Goal: Information Seeking & Learning: Learn about a topic

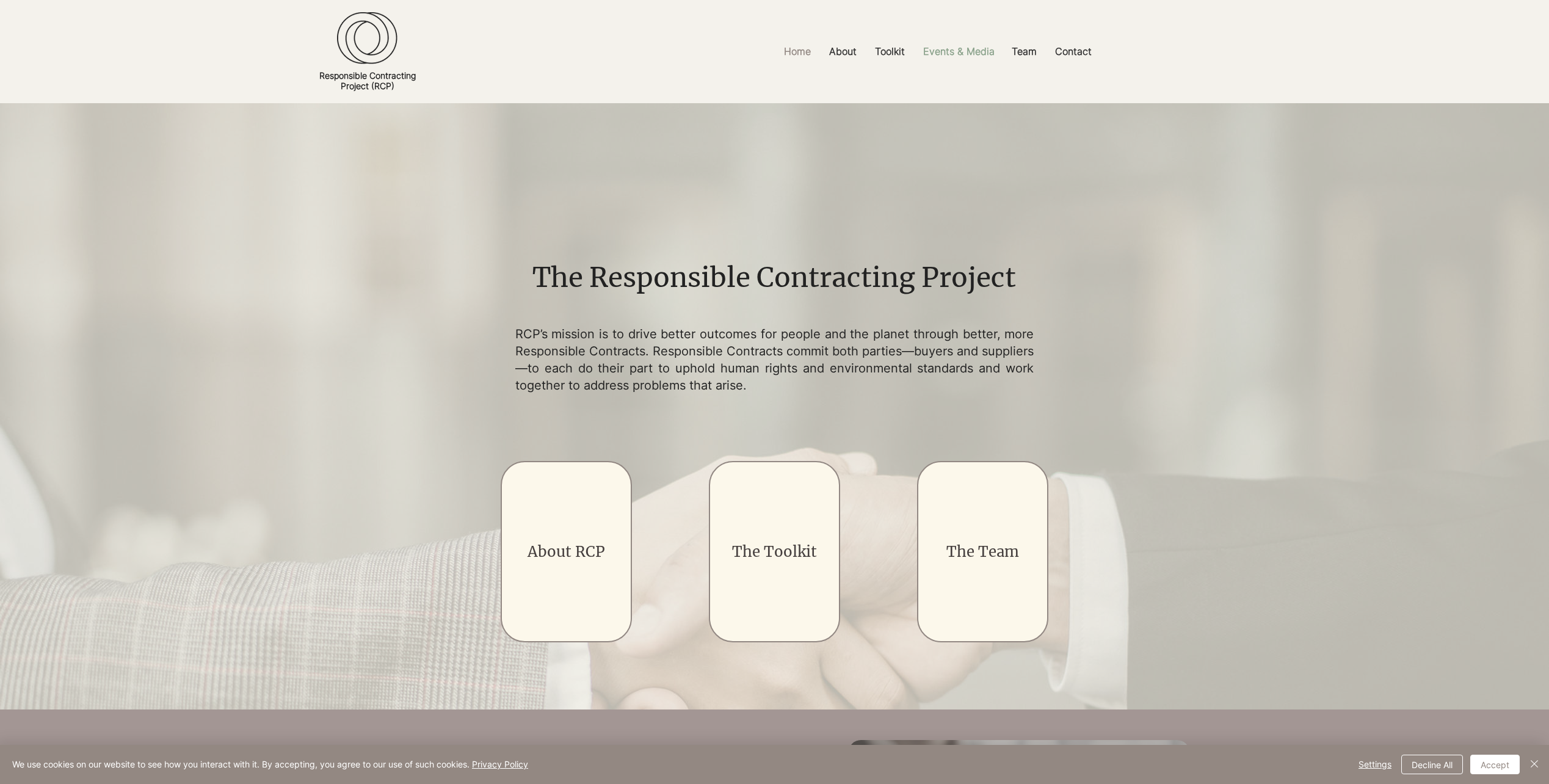
click at [945, 54] on p "Events & Media" at bounding box center [959, 52] width 83 height 28
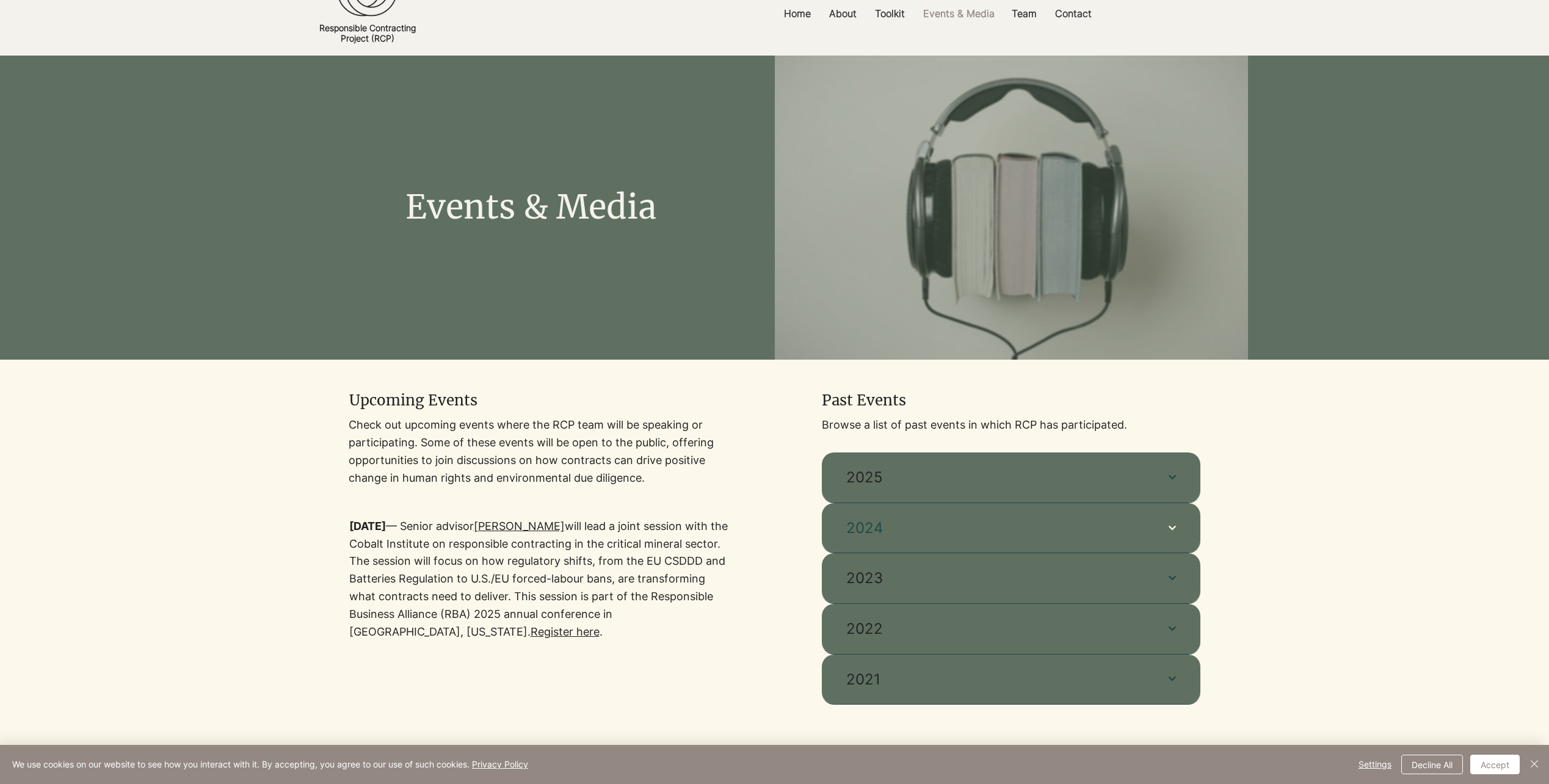
scroll to position [122, 0]
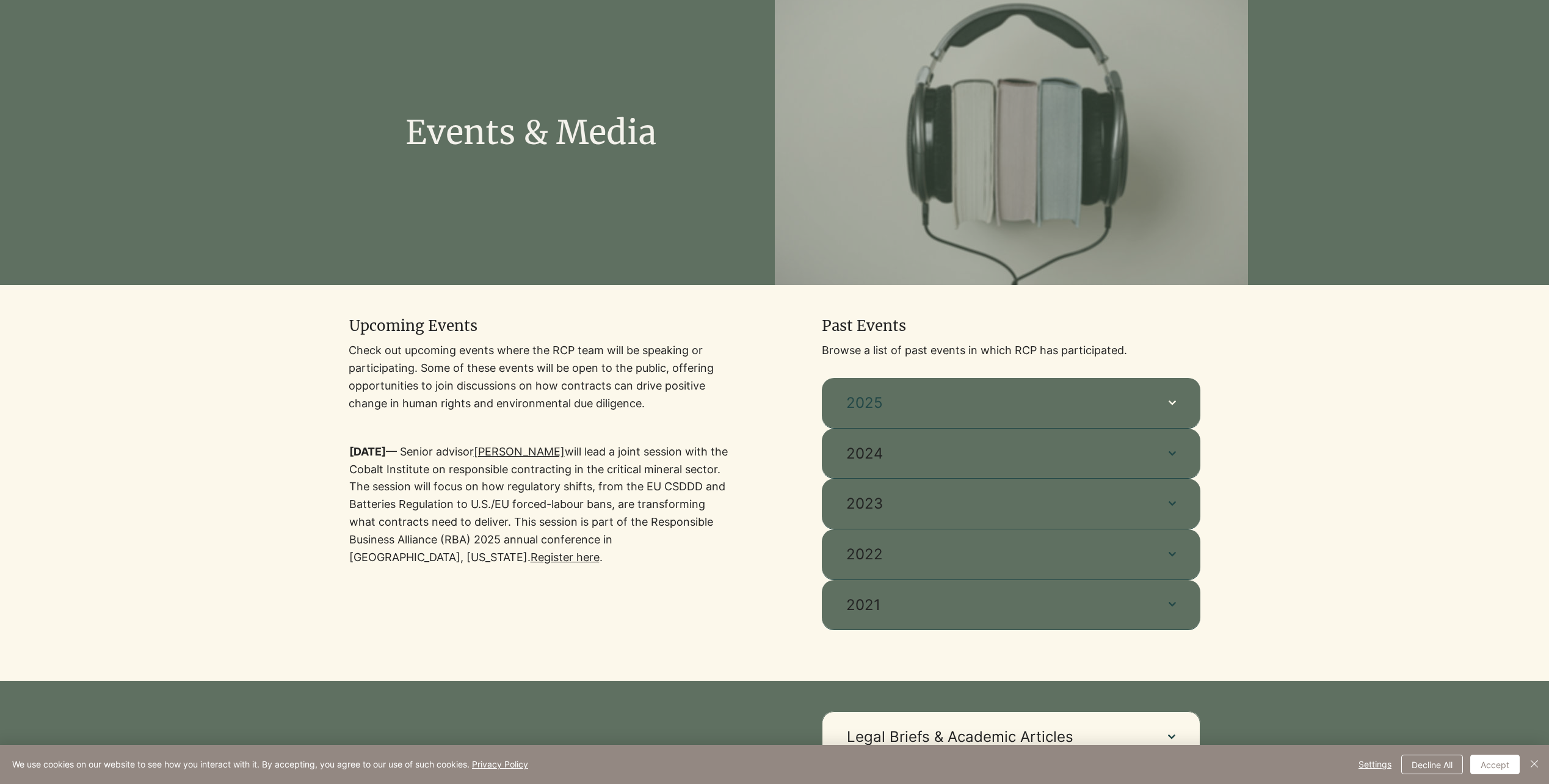
click at [1098, 397] on span "2025" at bounding box center [995, 403] width 298 height 20
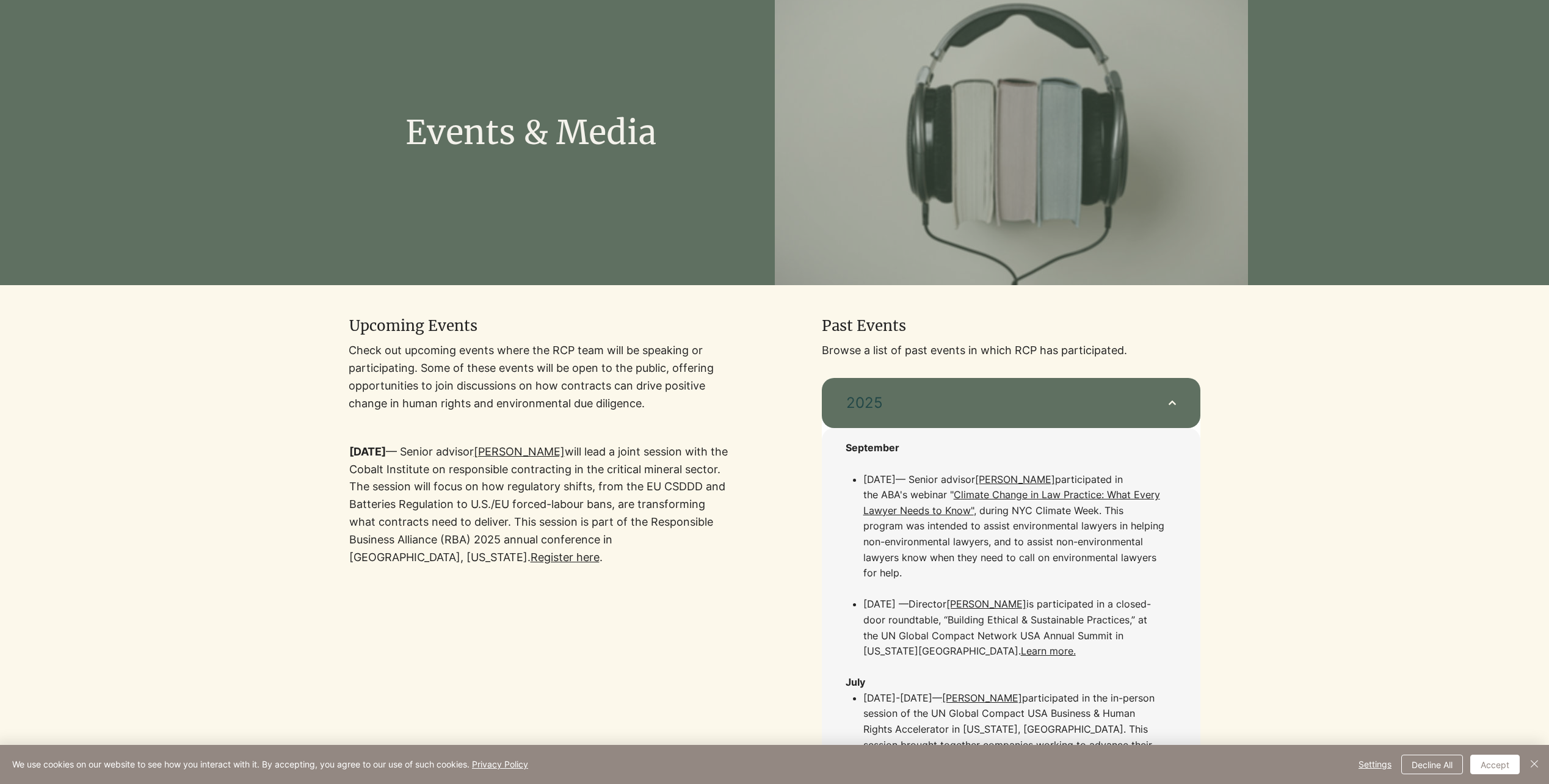
click at [1098, 397] on span "2025" at bounding box center [995, 403] width 298 height 20
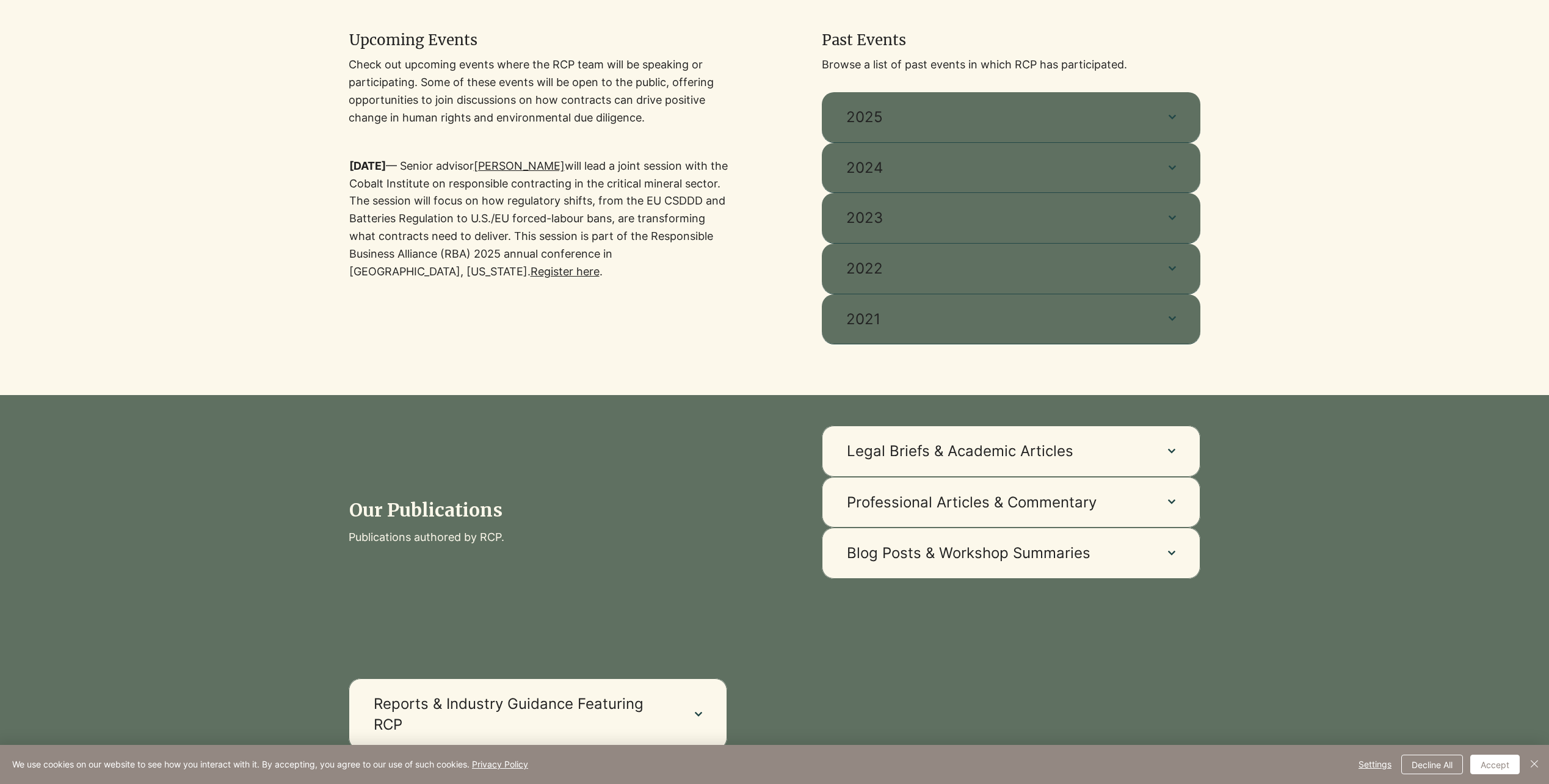
scroll to position [488, 0]
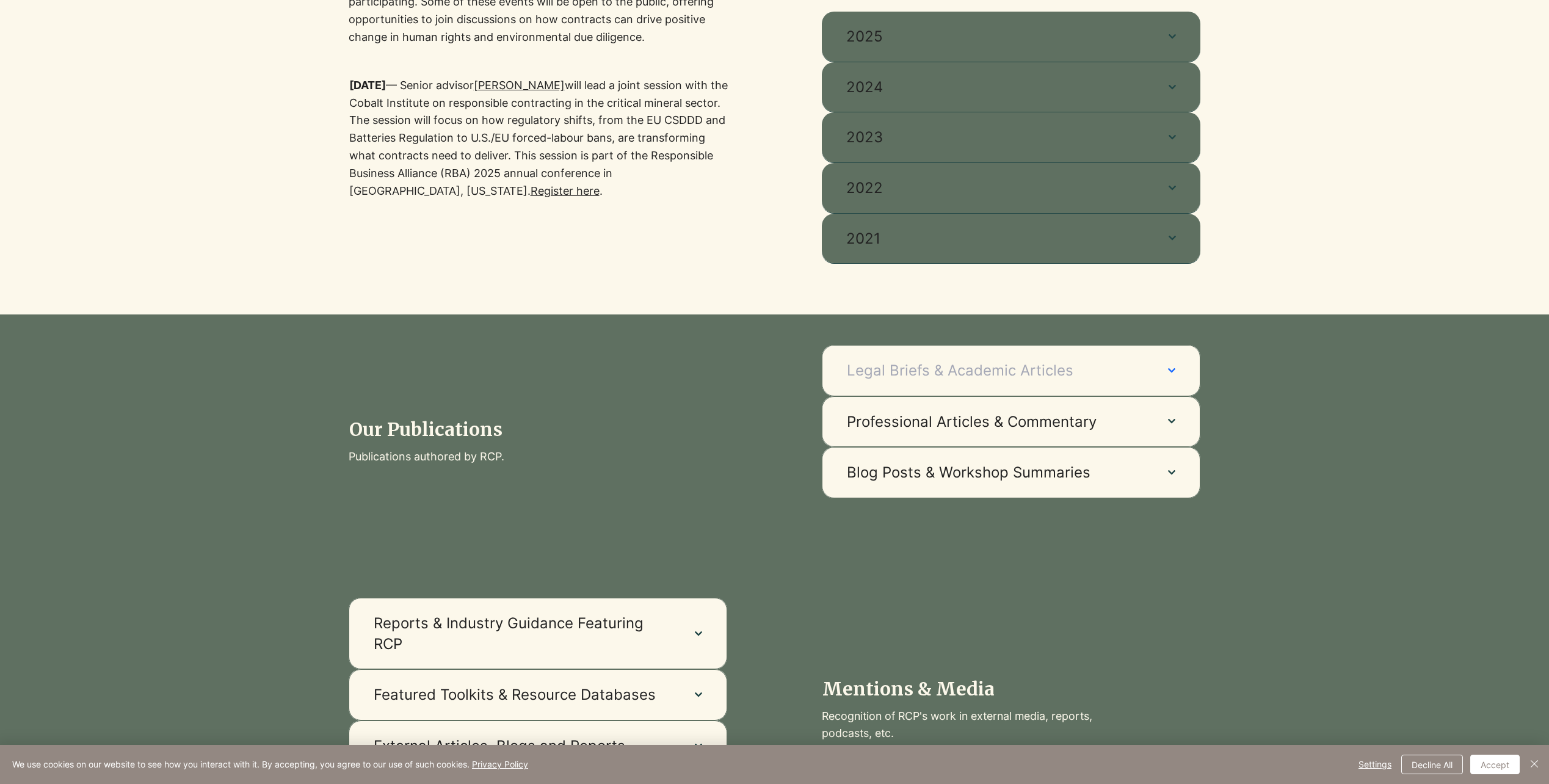
click at [1011, 368] on span "Legal Briefs & Academic Articles" at bounding box center [996, 371] width 297 height 20
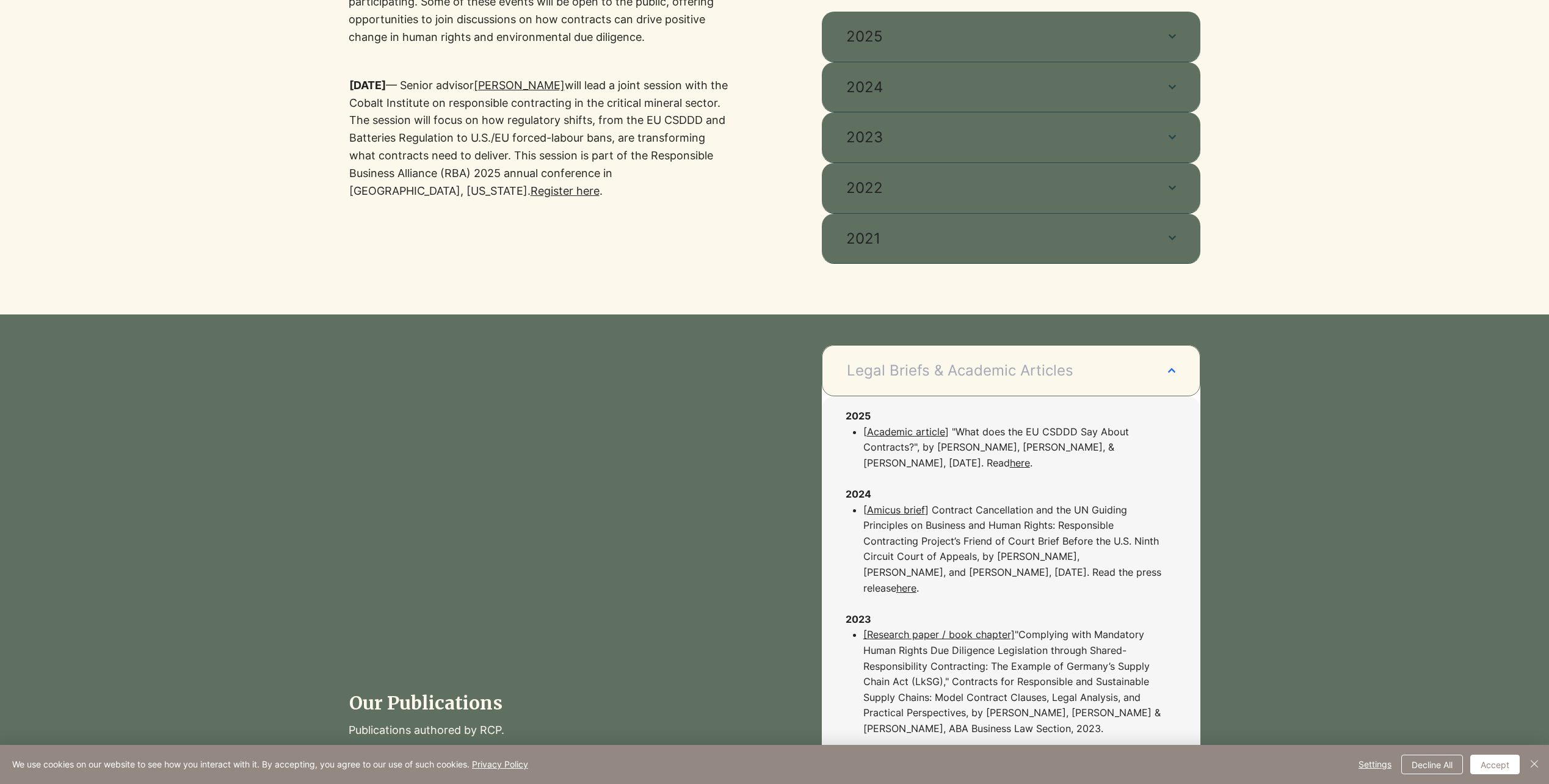
click at [1165, 377] on button "Legal Briefs & Academic Articles" at bounding box center [1011, 370] width 378 height 51
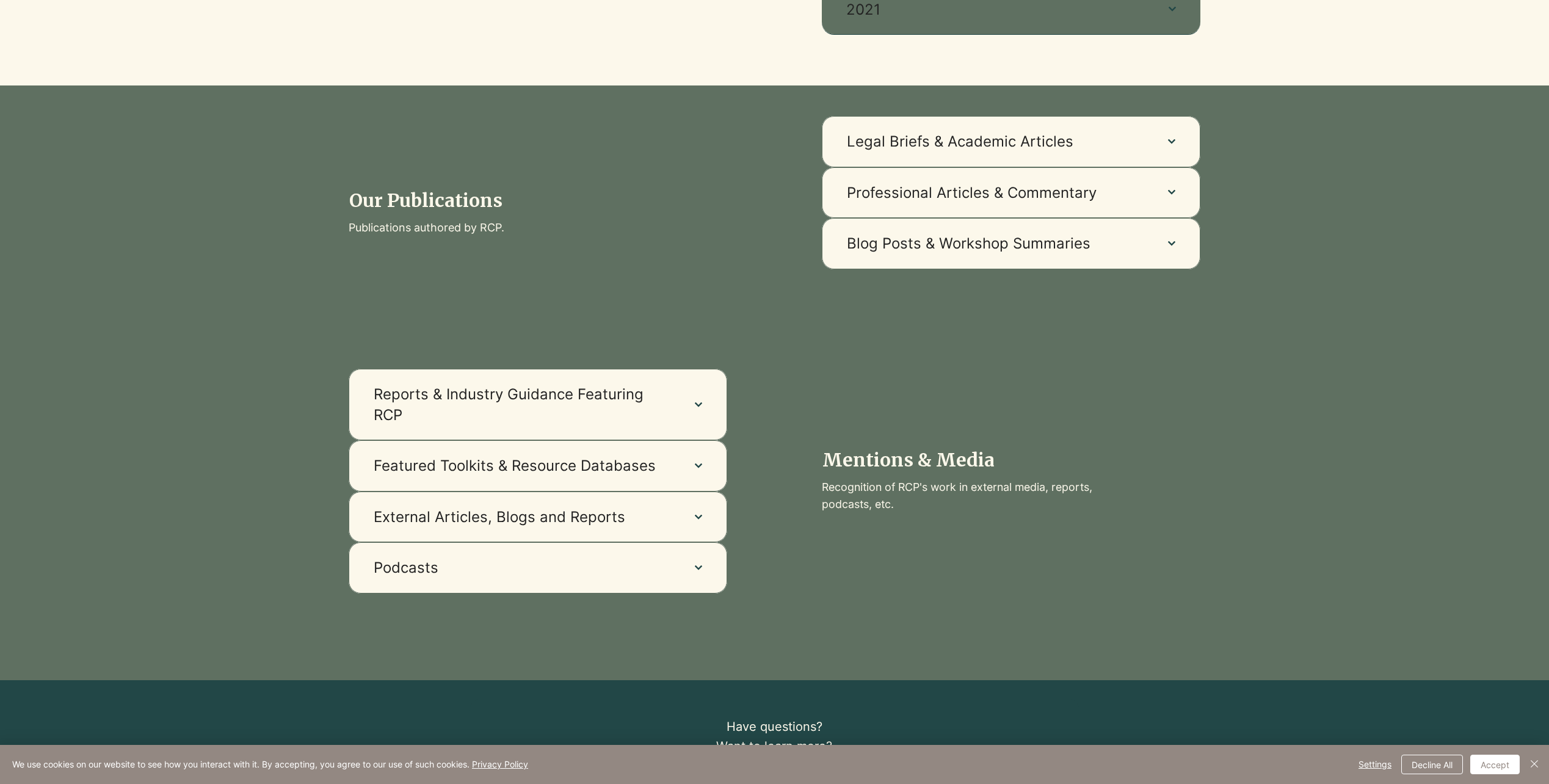
scroll to position [732, 0]
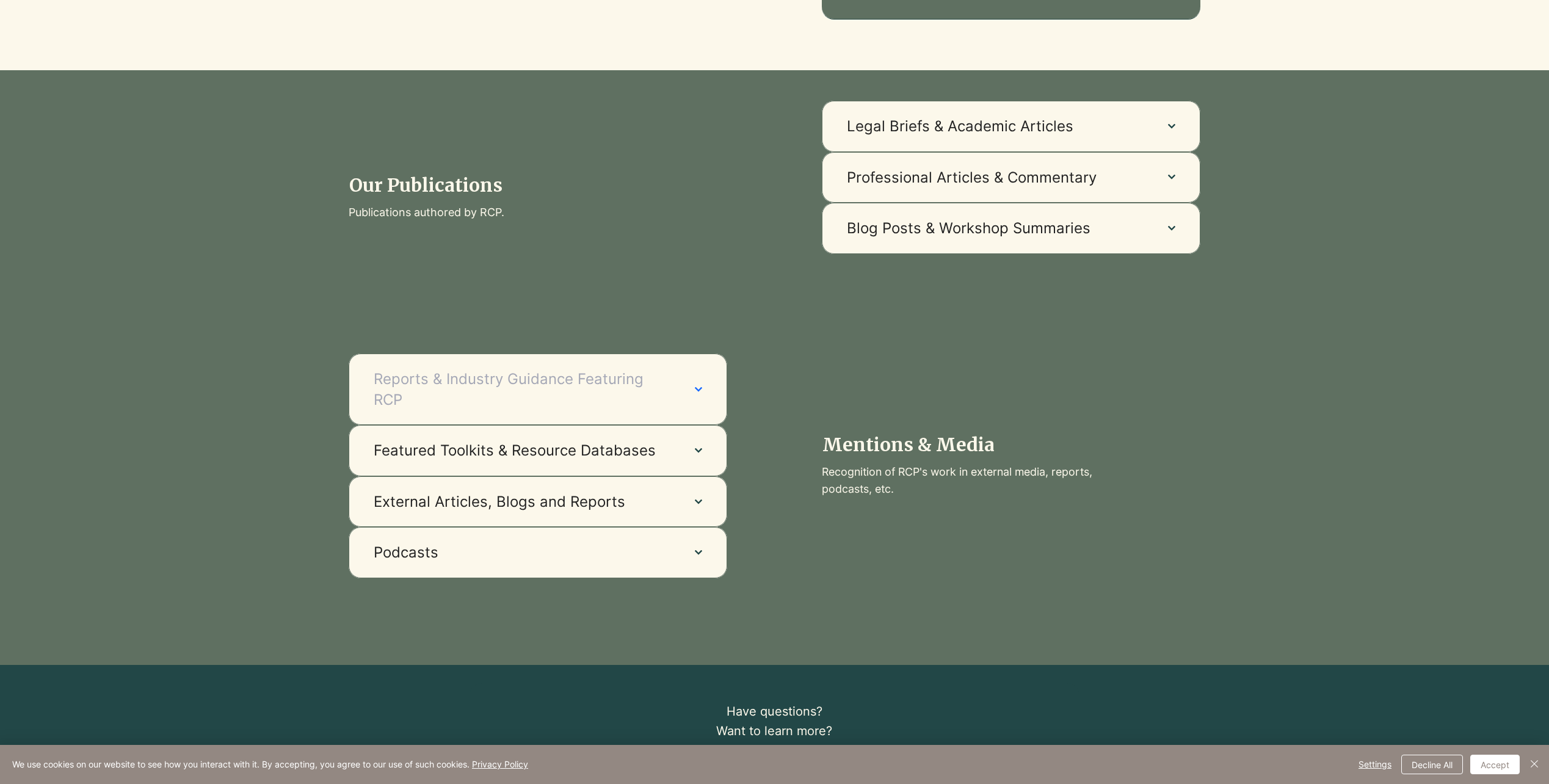
click at [718, 402] on button "Reports & Industry Guidance Featuring RCP" at bounding box center [538, 388] width 378 height 71
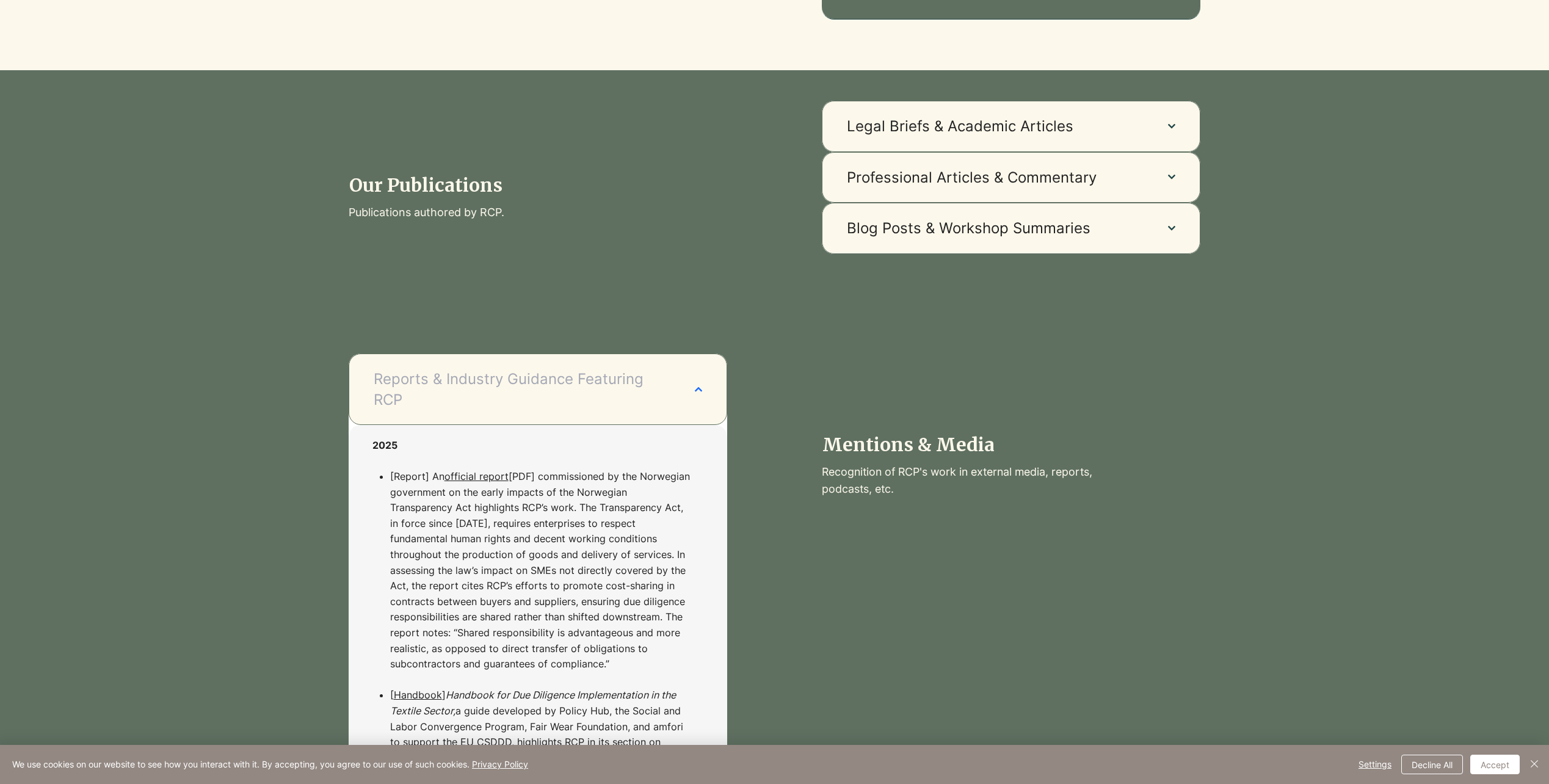
click at [682, 390] on button "Reports & Industry Guidance Featuring RCP" at bounding box center [538, 388] width 378 height 71
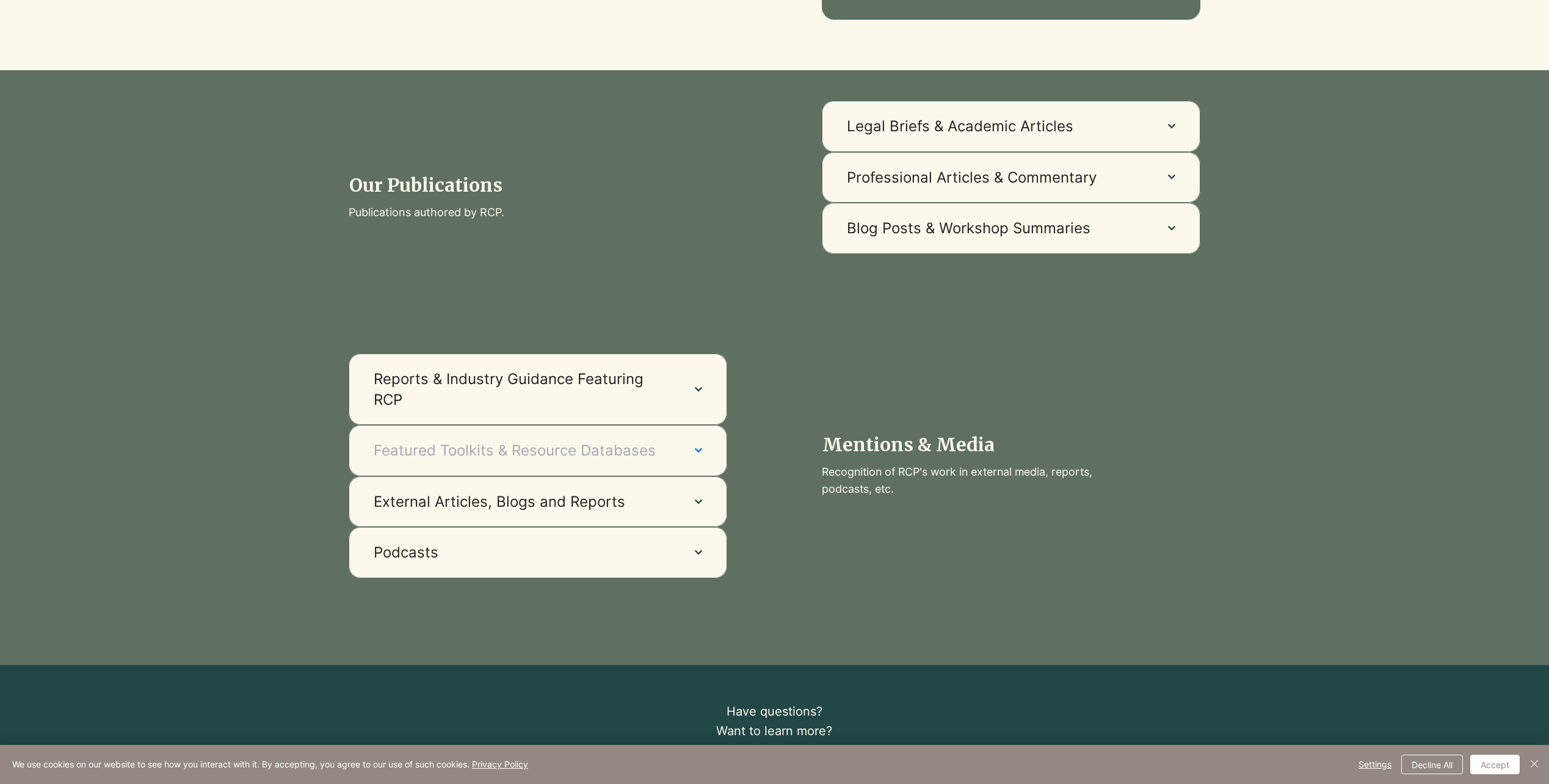
click at [680, 459] on button "Featured Toolkits & Resource Databases" at bounding box center [538, 449] width 378 height 51
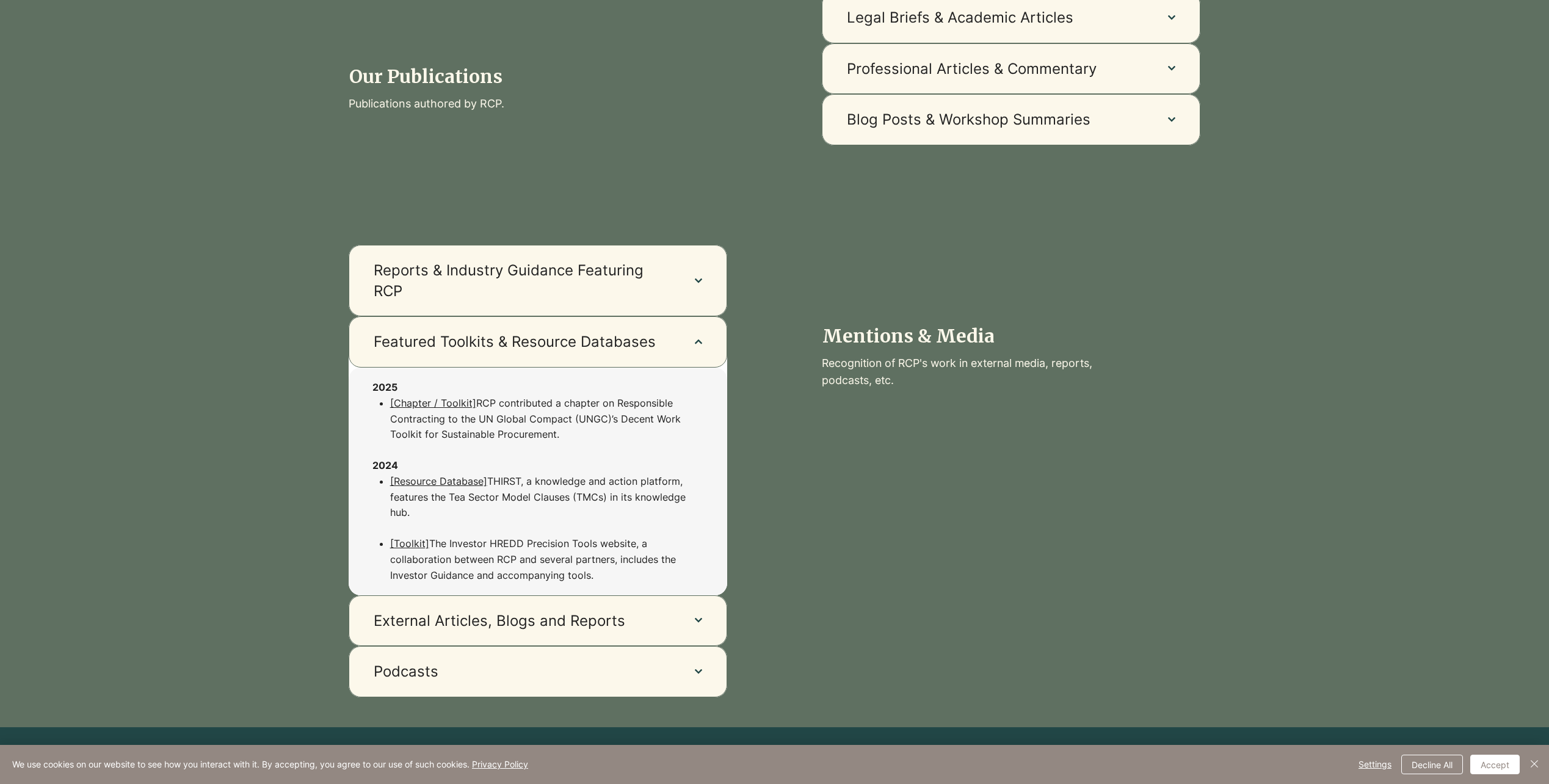
scroll to position [854, 0]
